Goal: Find specific page/section: Find specific page/section

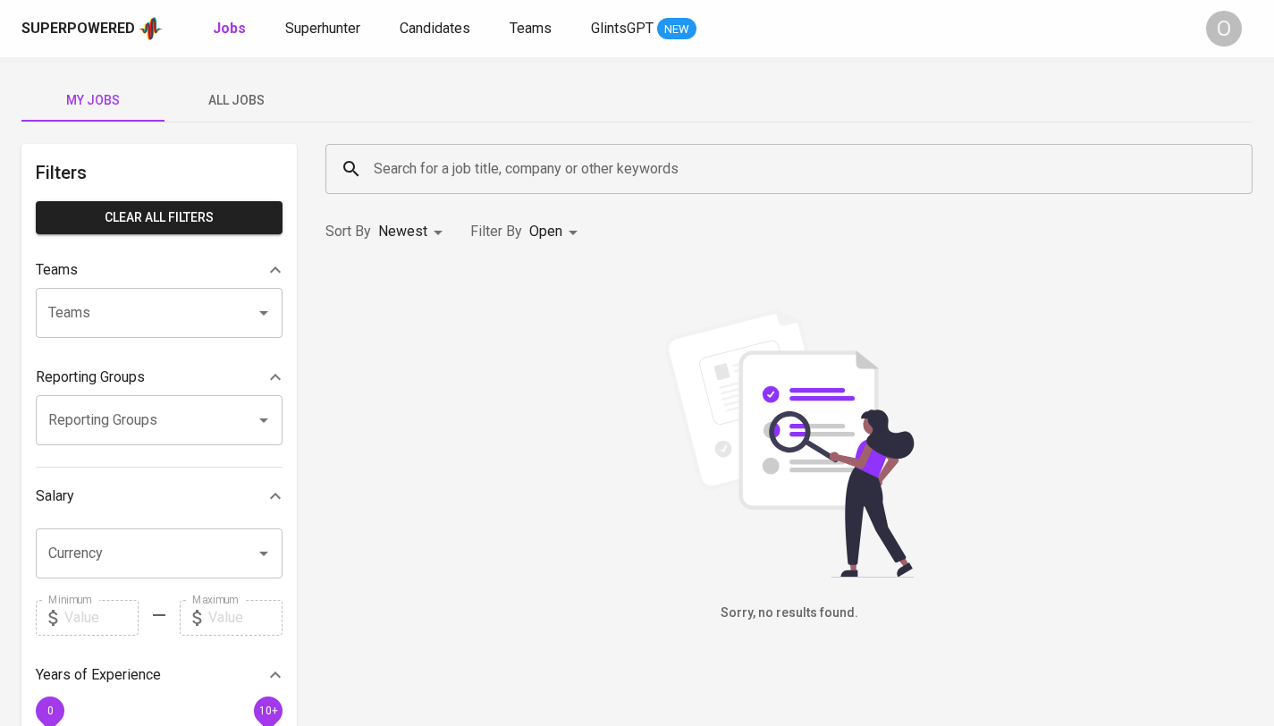
click at [582, 167] on input "Search for a job title, company or other keywords" at bounding box center [793, 169] width 848 height 34
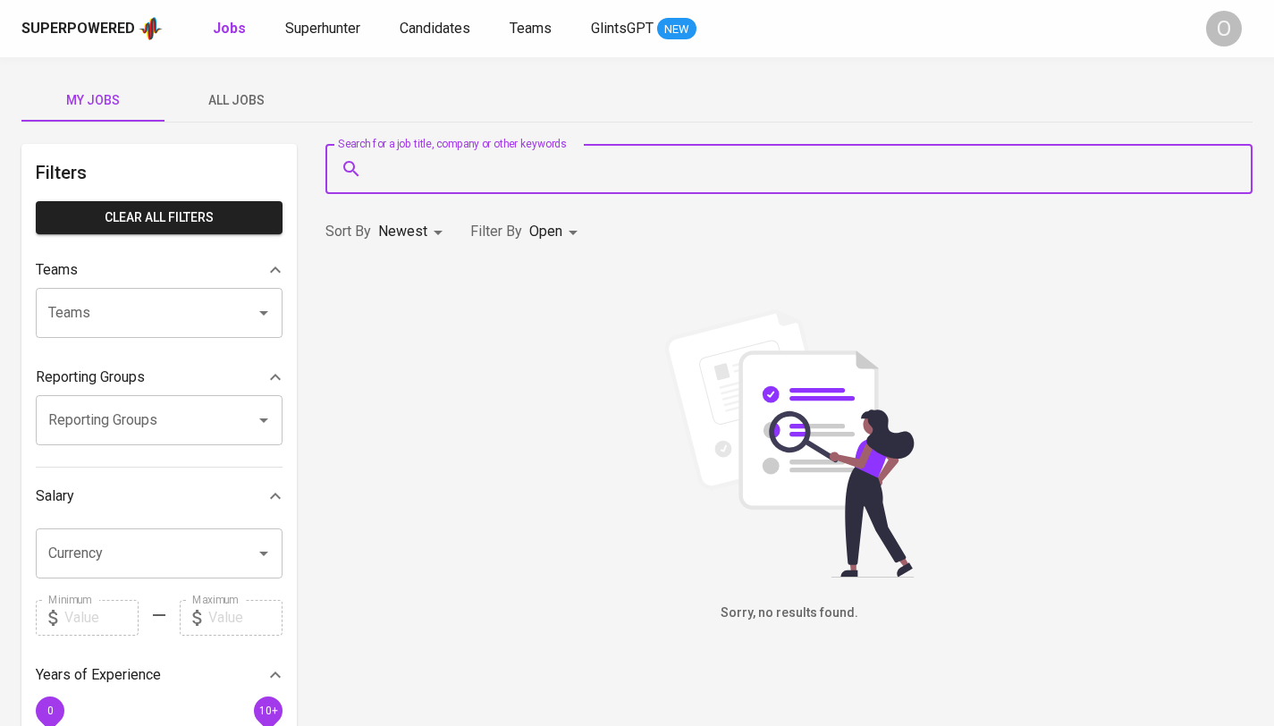
paste input "[EMAIL_ADDRESS][DOMAIN_NAME]"
type input "[EMAIL_ADDRESS][DOMAIN_NAME]"
click at [345, 40] on div "Superpowered Jobs Superhunter Candidates Teams GlintsGPT NEW" at bounding box center [608, 28] width 1174 height 27
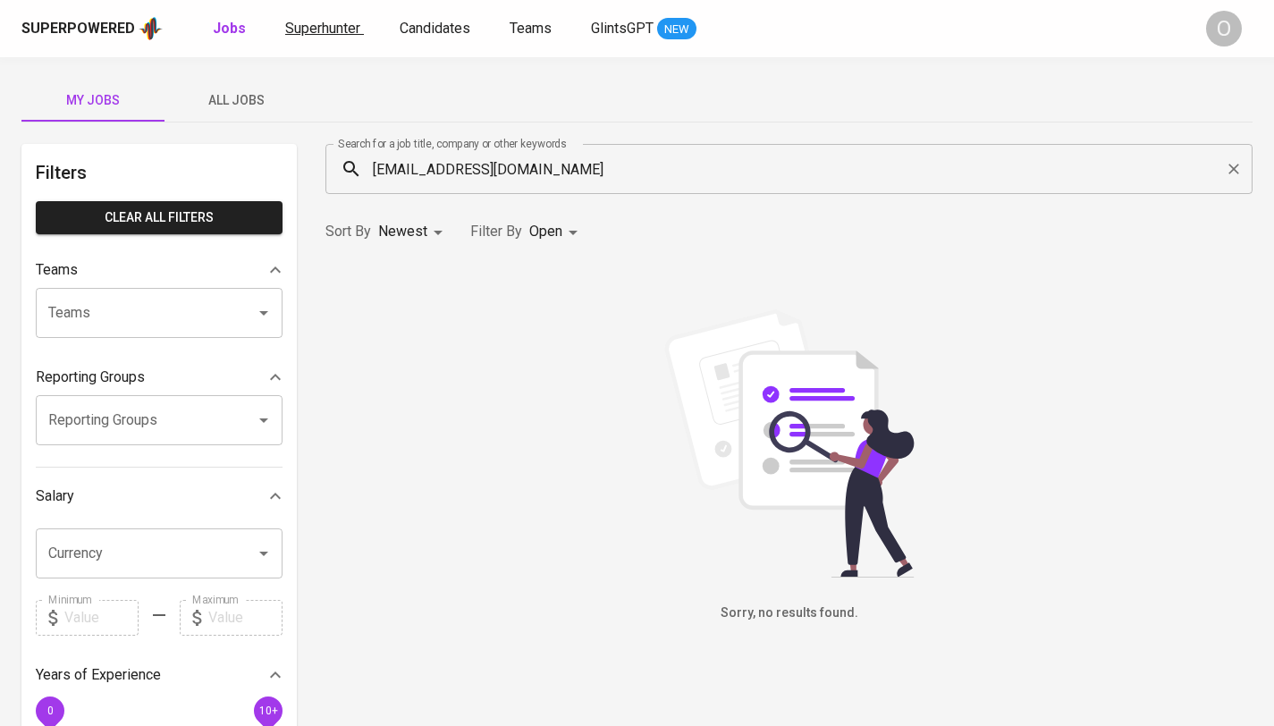
click at [343, 30] on span "Superhunter" at bounding box center [322, 28] width 75 height 17
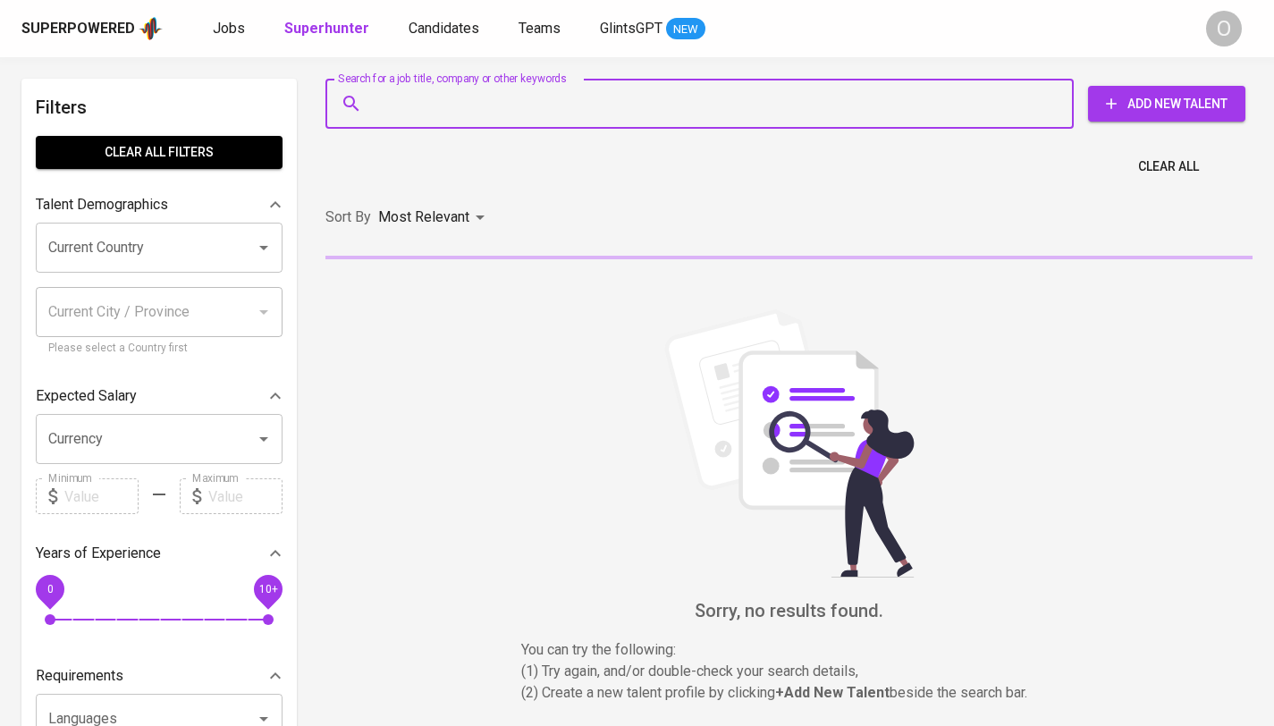
click at [546, 89] on input "Search for a job title, company or other keywords" at bounding box center [704, 104] width 670 height 34
paste input "[EMAIL_ADDRESS][DOMAIN_NAME]"
type input "[EMAIL_ADDRESS][DOMAIN_NAME]"
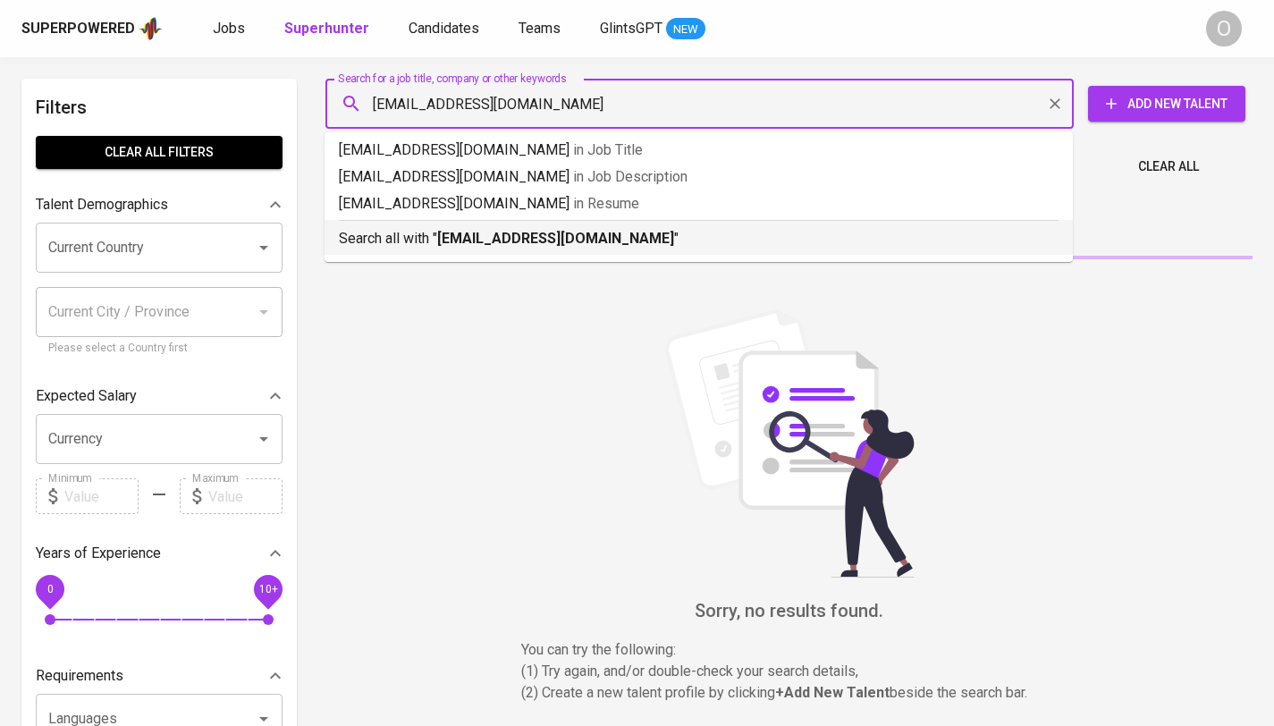
click at [449, 245] on b "[EMAIL_ADDRESS][DOMAIN_NAME]" at bounding box center [555, 238] width 237 height 17
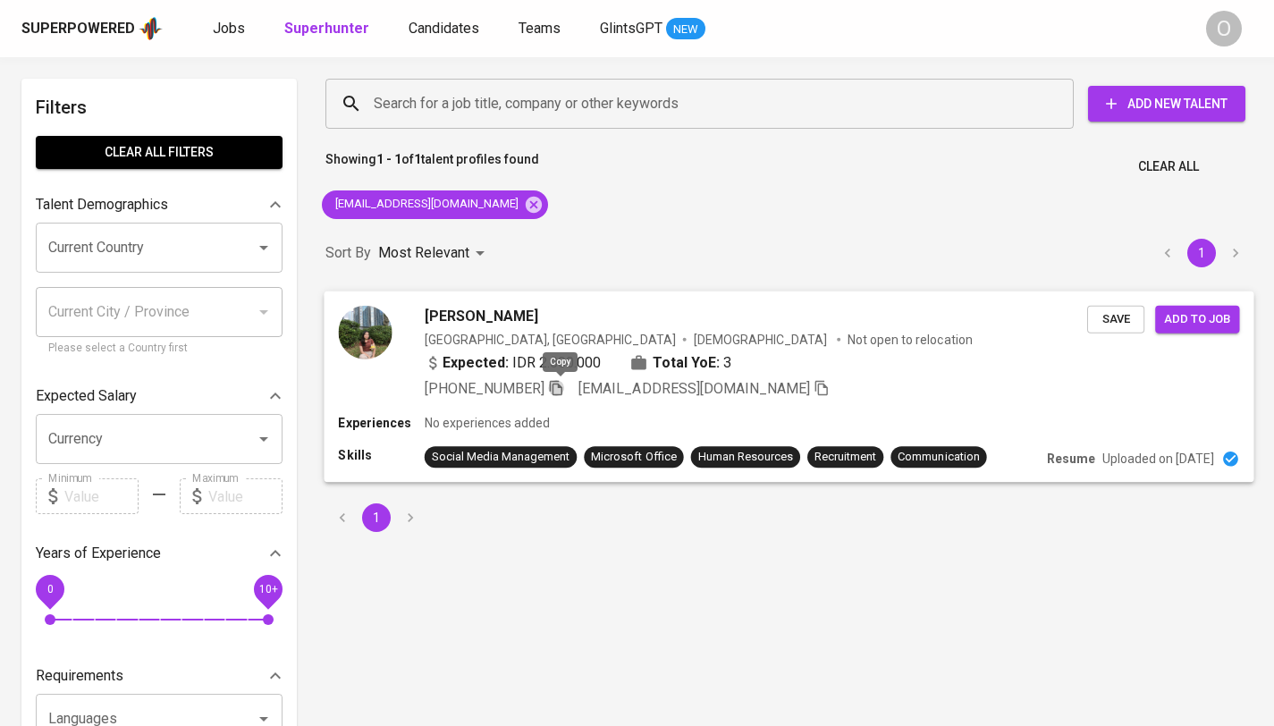
click at [559, 389] on icon "button" at bounding box center [556, 387] width 16 height 16
